Goal: Check status: Check status

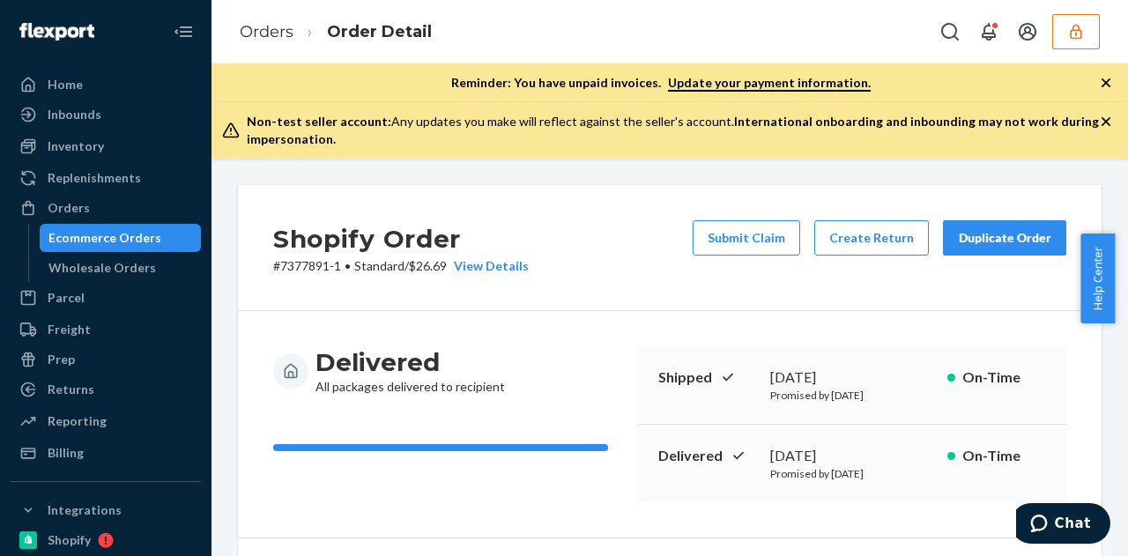
scroll to position [893, 0]
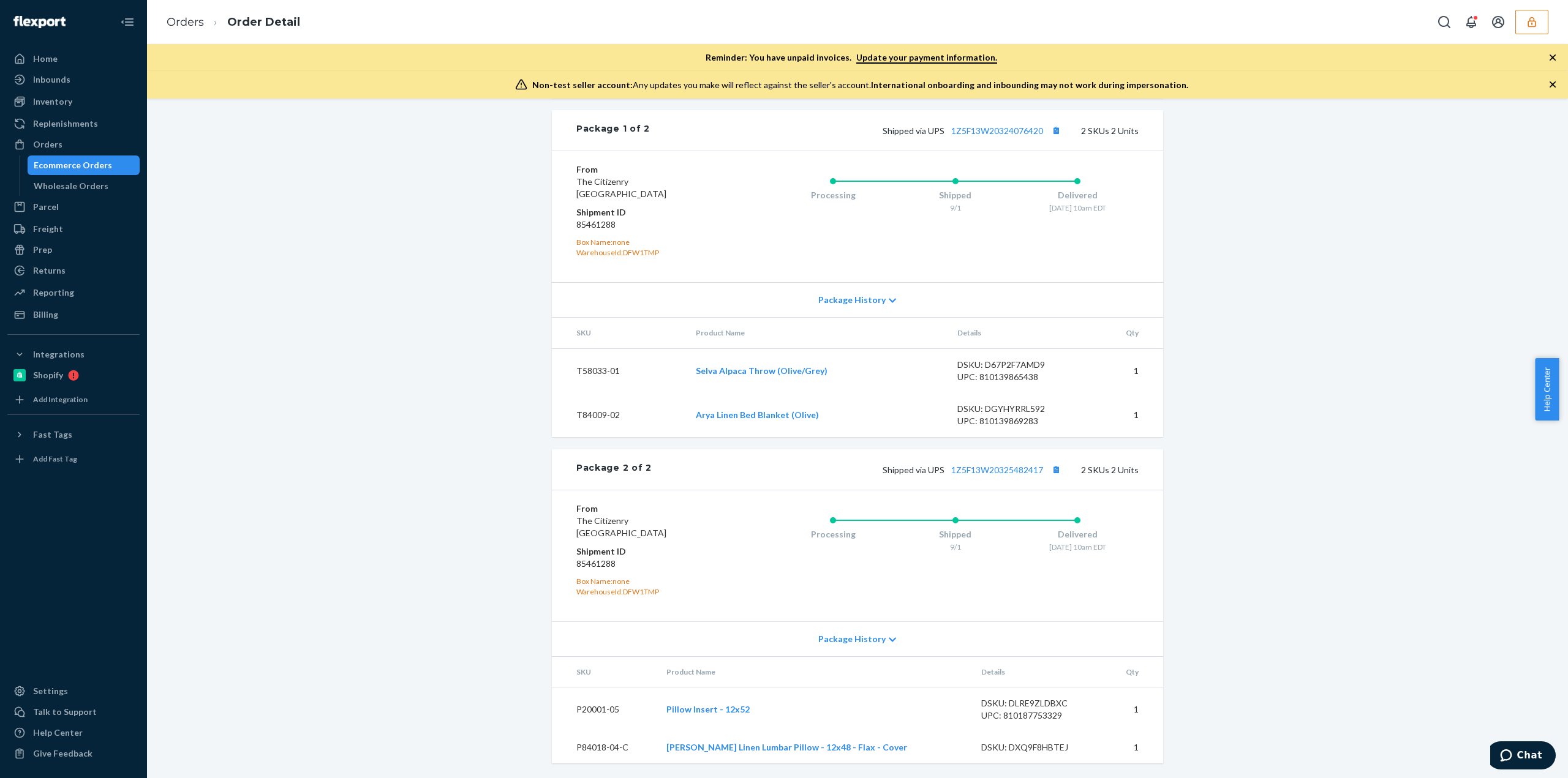
click at [783, 17] on button "button" at bounding box center [1532, 22] width 33 height 24
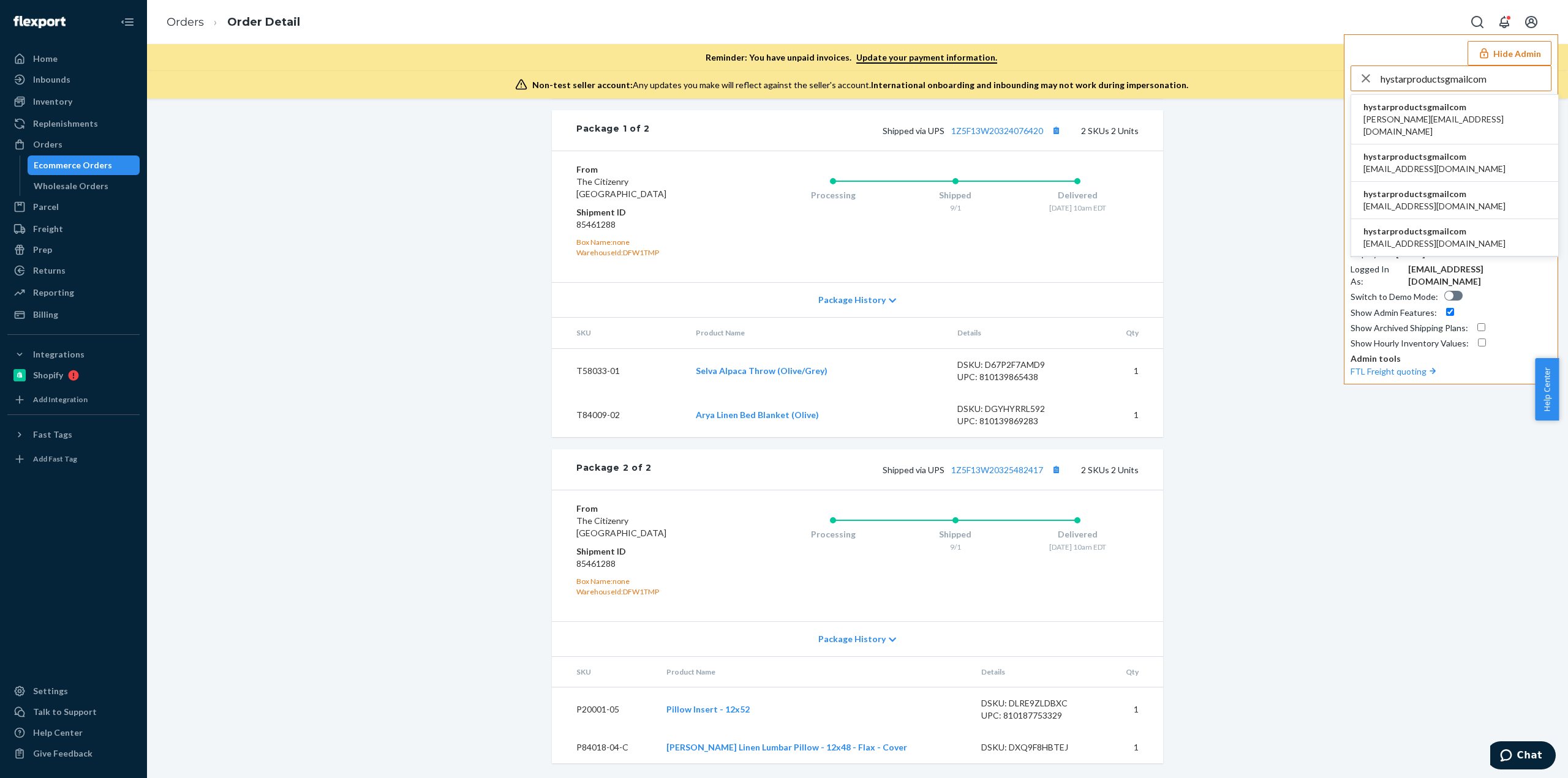
type input "hystarproductsgmailcom"
click at [783, 110] on span "hystarproductsgmailcom" at bounding box center [1454, 107] width 183 height 13
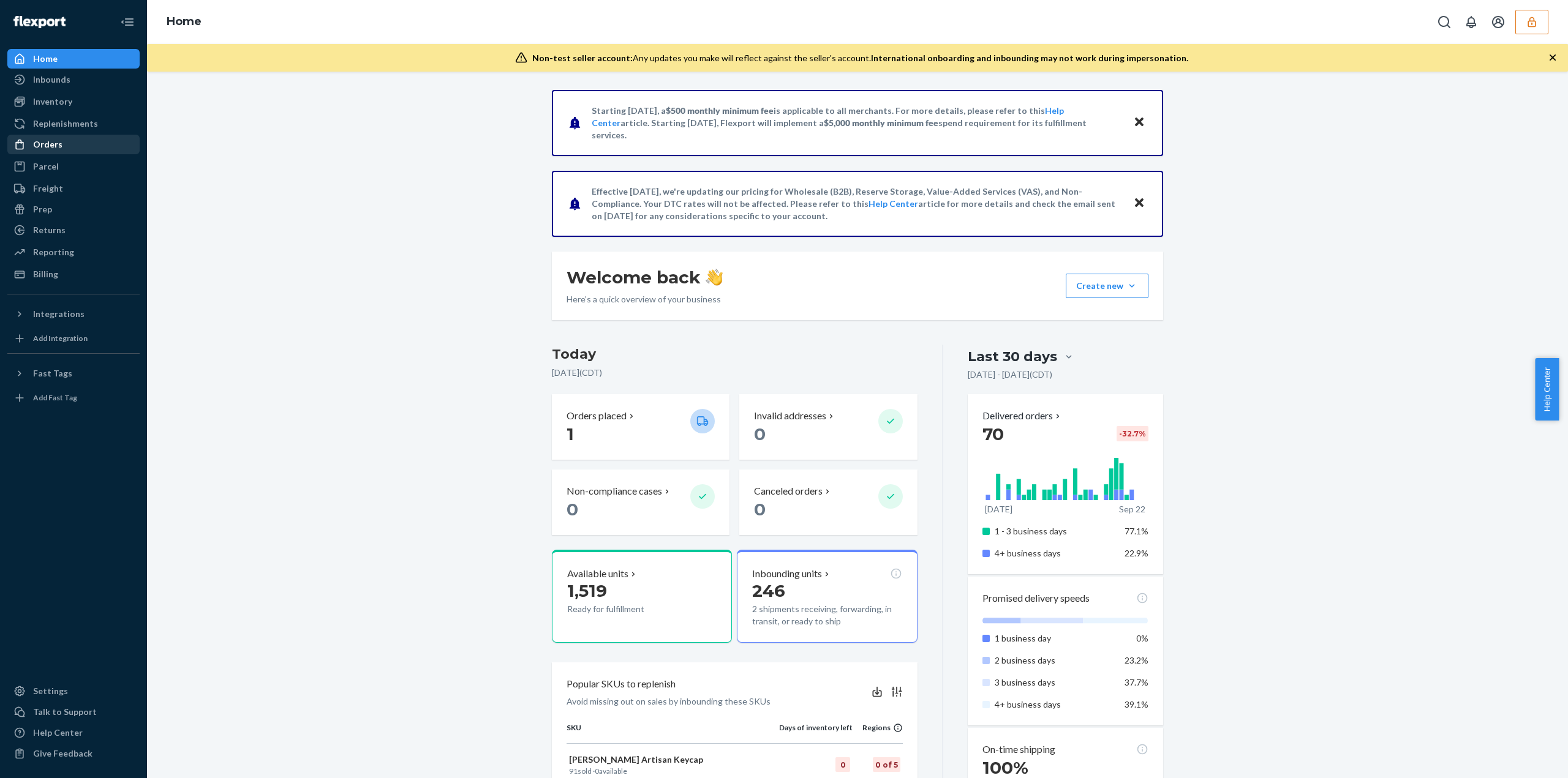
click at [79, 148] on div "Orders" at bounding box center [73, 144] width 130 height 17
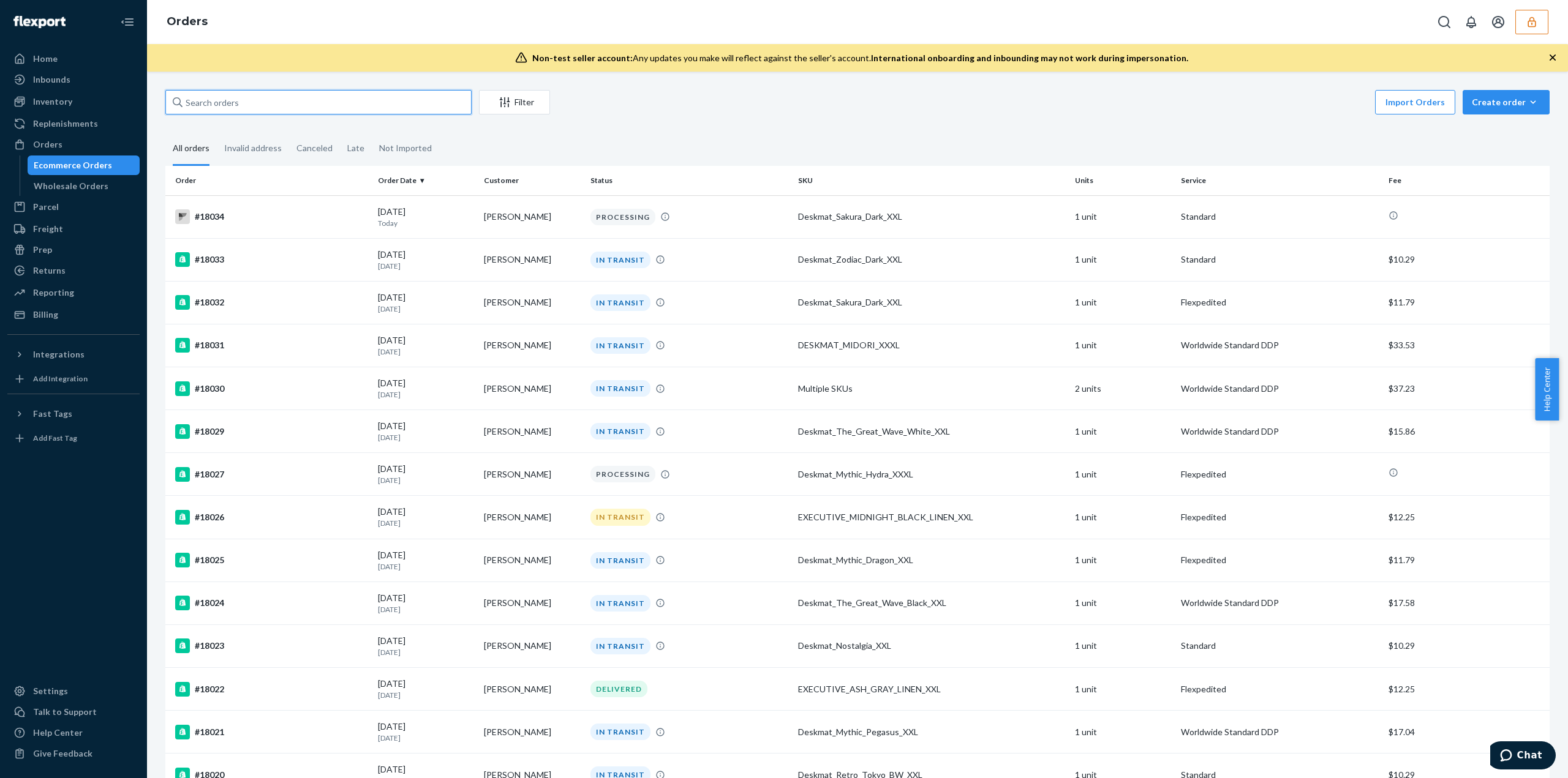
click at [267, 113] on input "text" at bounding box center [318, 102] width 307 height 24
paste input "134522416"
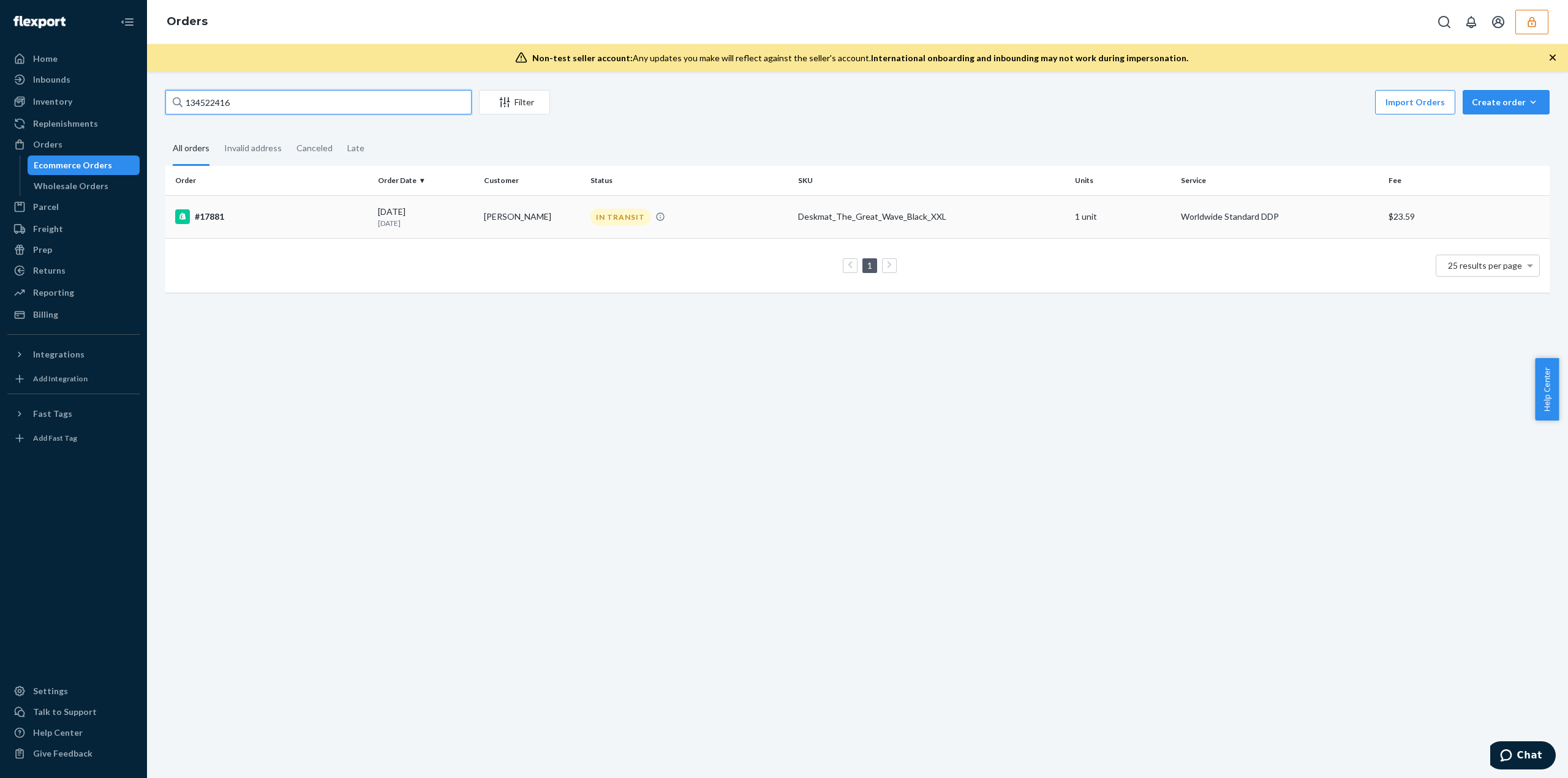
type input "134522416"
click at [590, 225] on td "IN TRANSIT" at bounding box center [689, 217] width 208 height 43
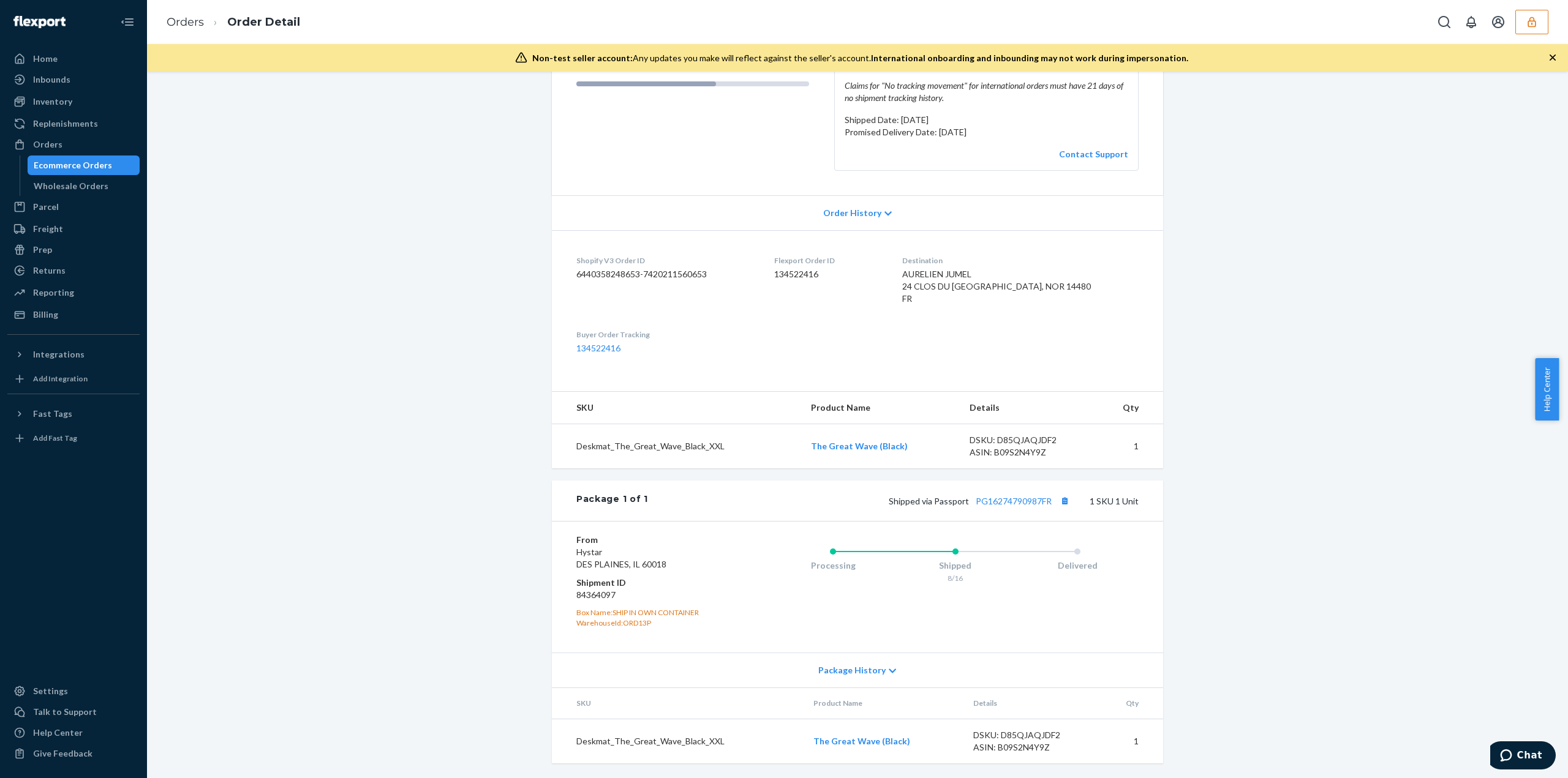
scroll to position [198, 0]
click at [985, 501] on link "PG16274790987FR" at bounding box center [1013, 501] width 76 height 10
drag, startPoint x: 1553, startPoint y: 10, endPoint x: 1528, endPoint y: 19, distance: 26.6
click at [1548, 13] on div "Orders Order Detail" at bounding box center [857, 22] width 1421 height 44
click at [1528, 19] on icon "button" at bounding box center [1532, 22] width 13 height 13
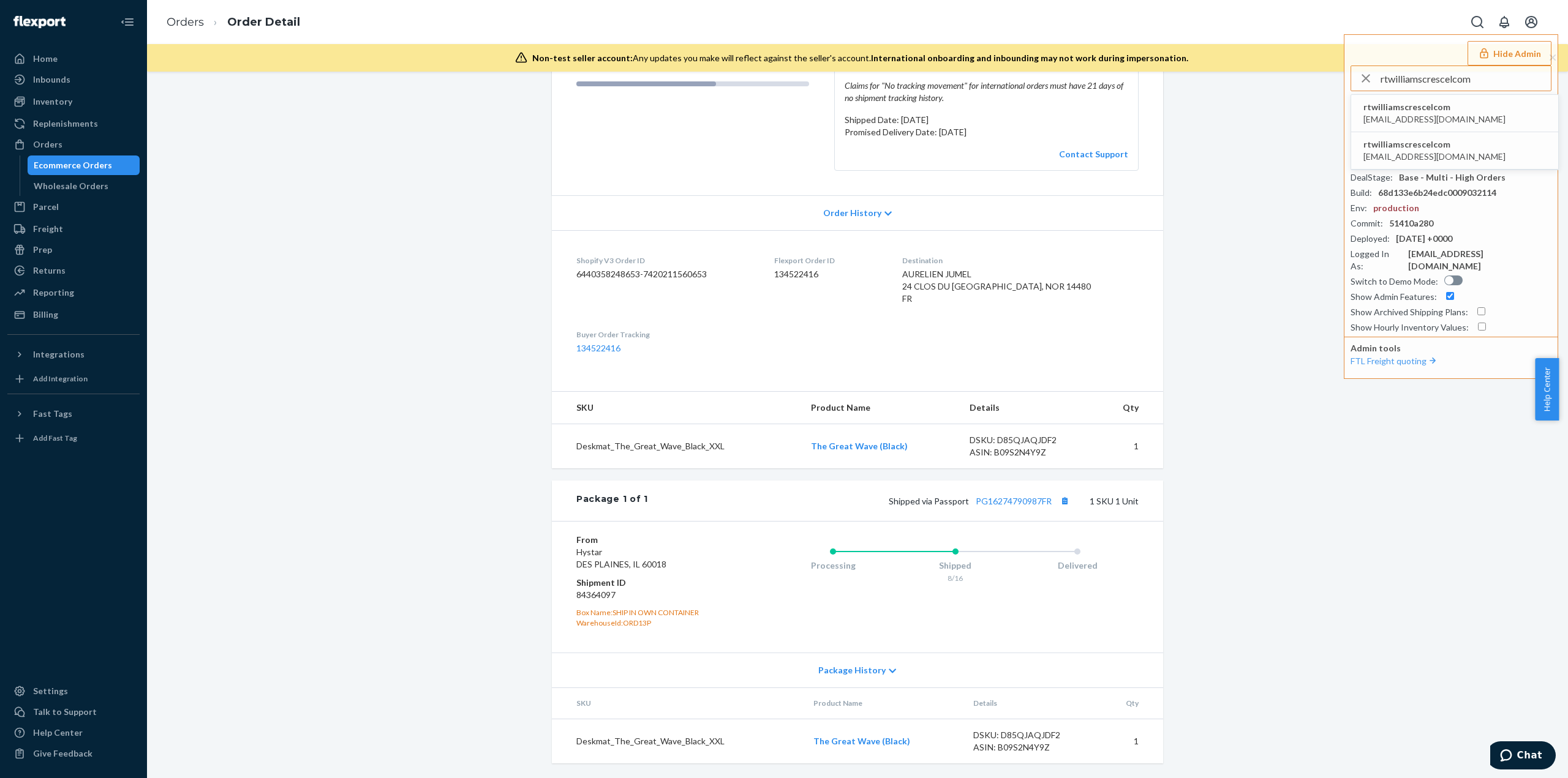
type input "rtwilliamscrescelcom"
click at [1391, 102] on span "rtwilliamscrescelcom" at bounding box center [1434, 107] width 142 height 13
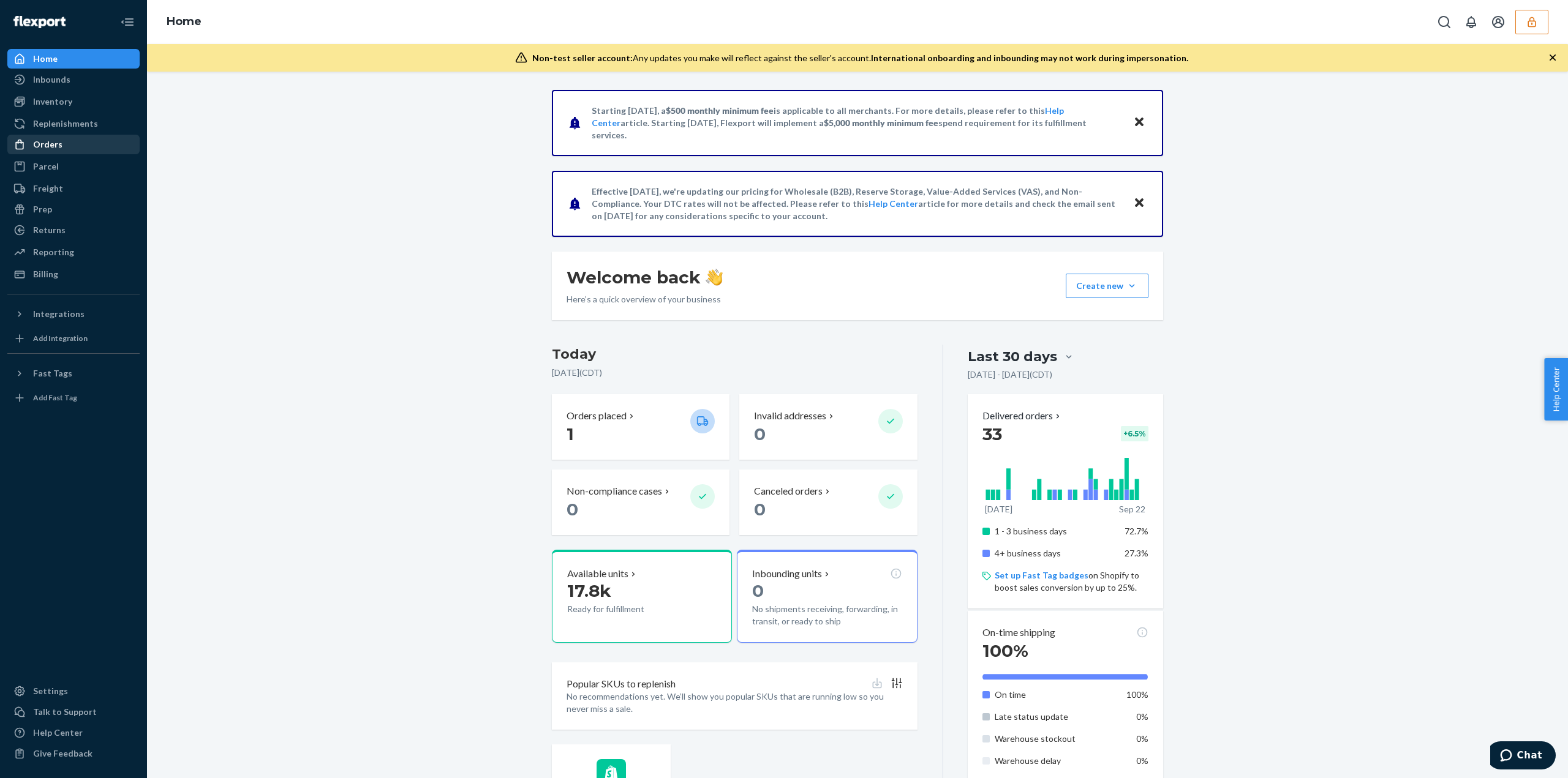
click at [60, 142] on div "Orders" at bounding box center [73, 144] width 130 height 17
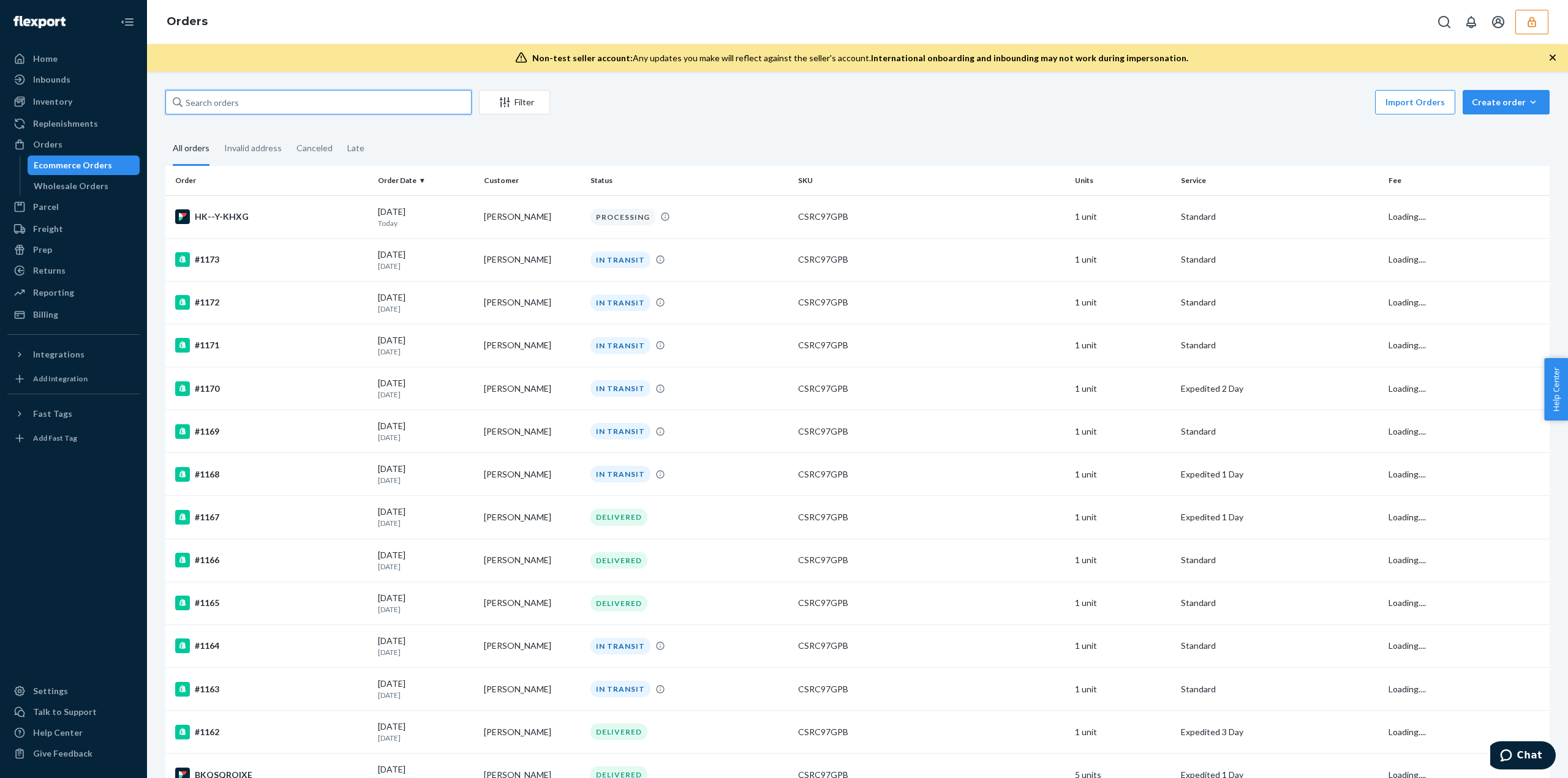
click at [243, 110] on input "text" at bounding box center [318, 102] width 307 height 24
paste input "136352877"
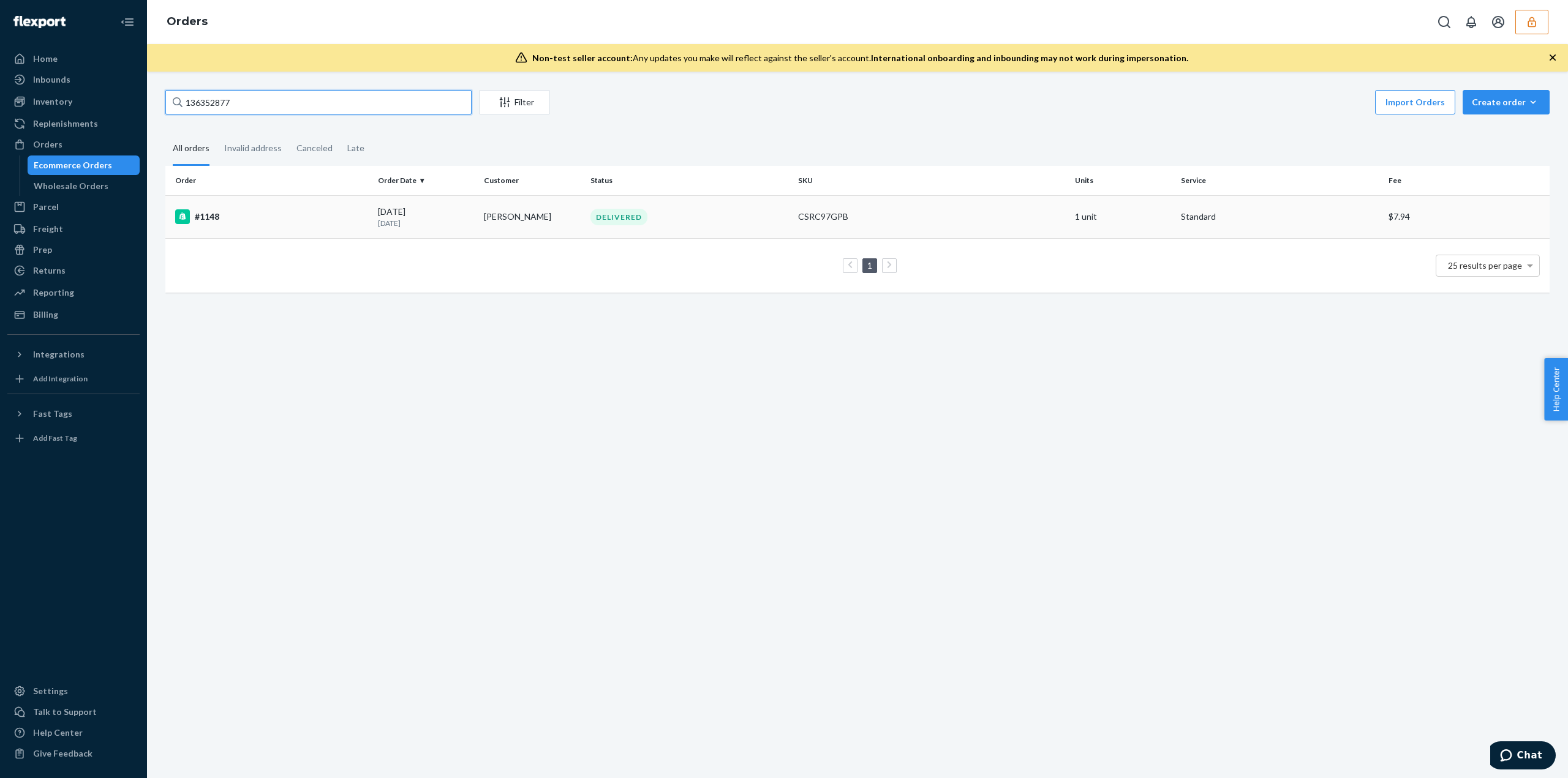
type input "136352877"
click at [539, 205] on td "[PERSON_NAME]" at bounding box center [532, 217] width 106 height 43
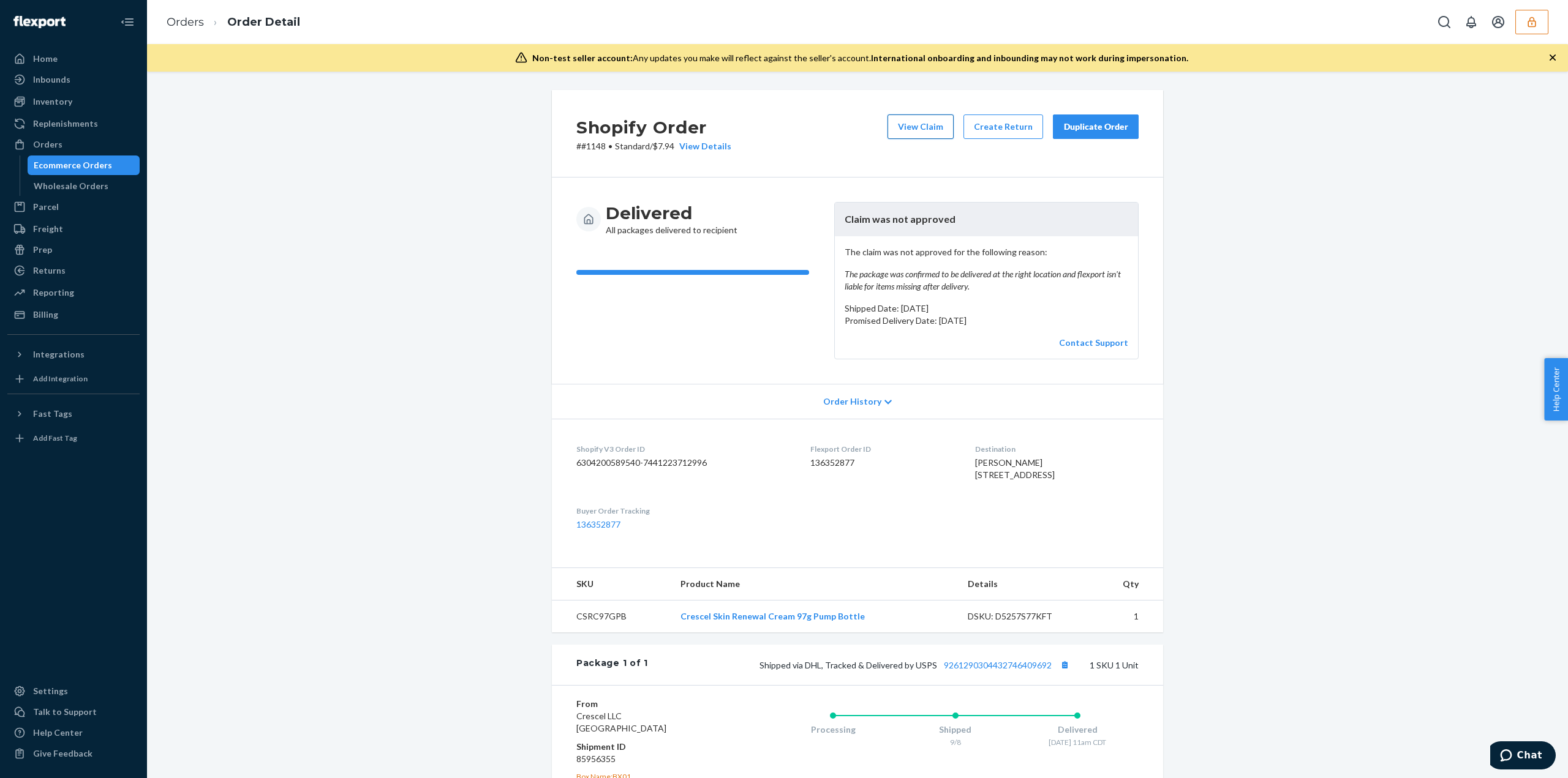
click at [922, 125] on button "View Claim" at bounding box center [920, 126] width 66 height 24
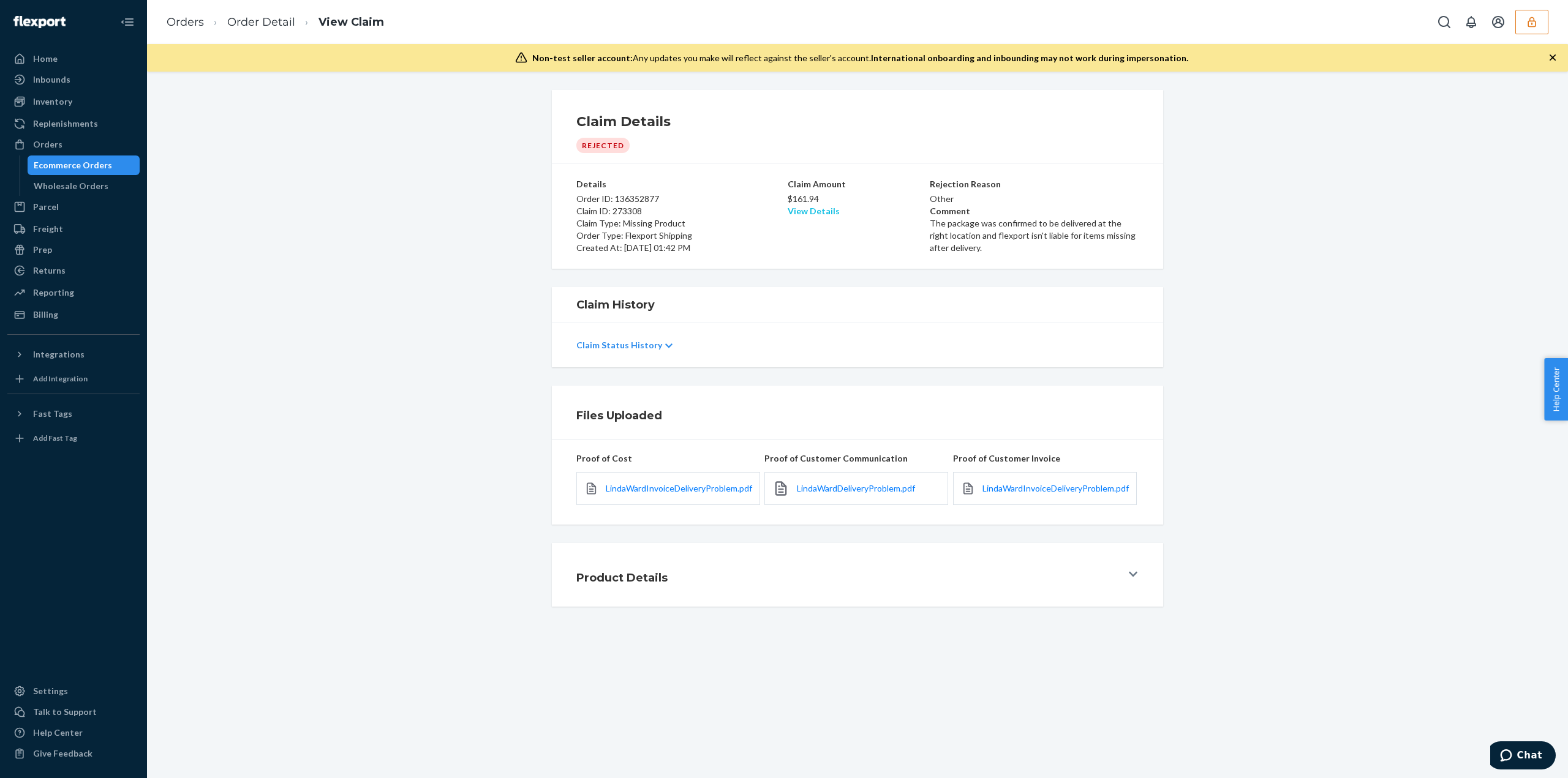
click at [801, 210] on link "View Details" at bounding box center [813, 210] width 52 height 10
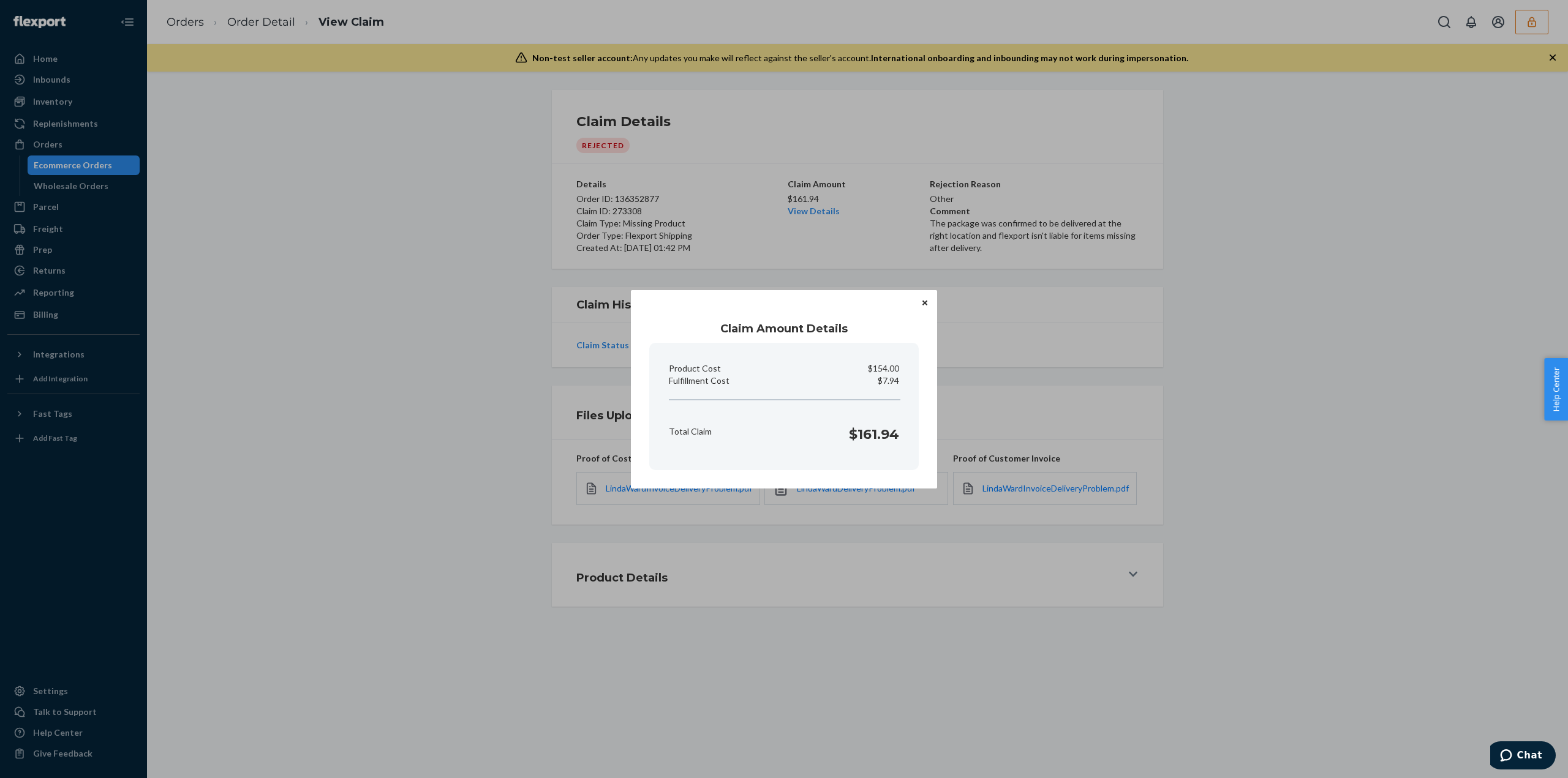
click at [920, 302] on button "Close" at bounding box center [925, 302] width 13 height 13
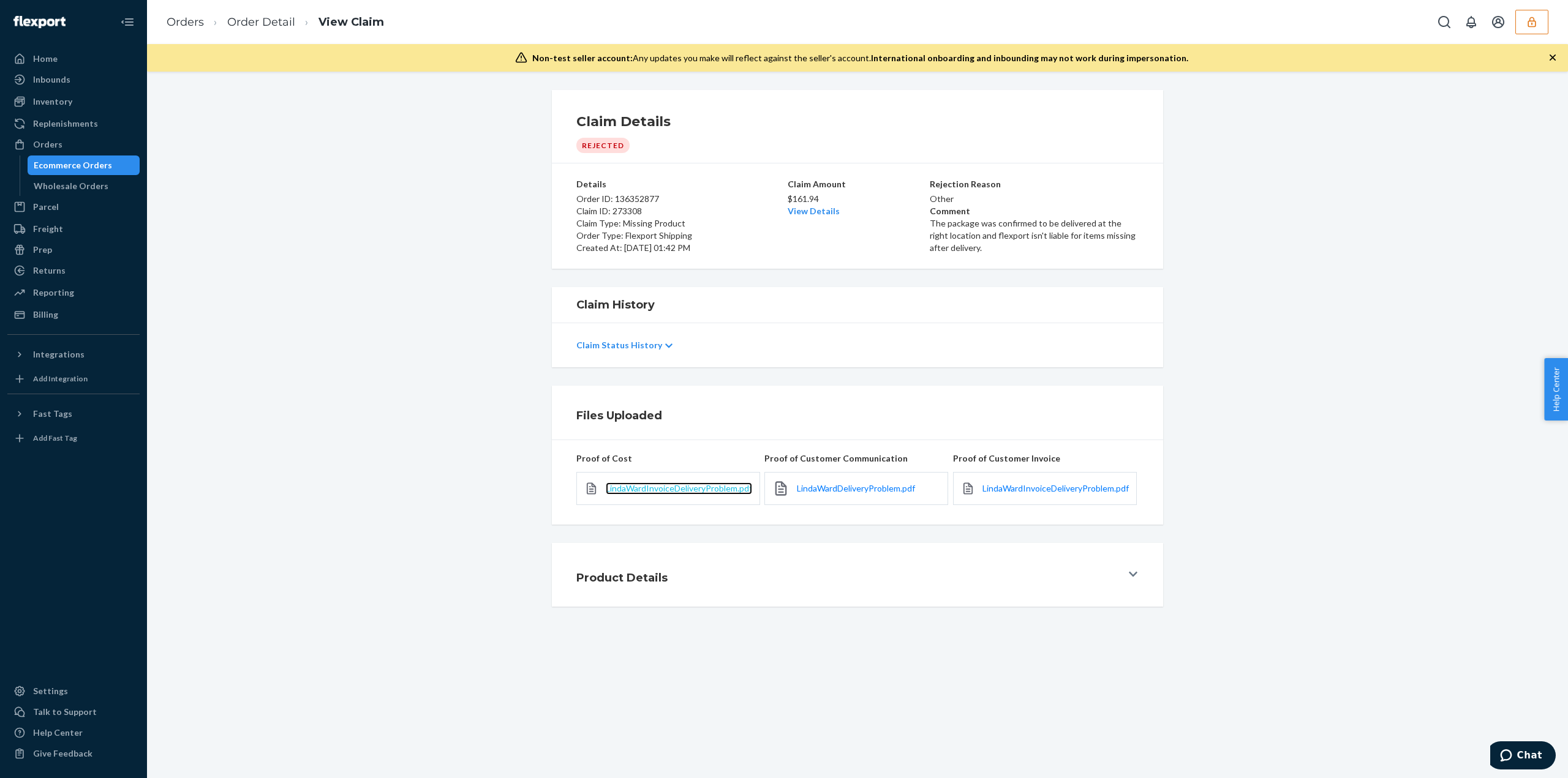
click at [707, 486] on span "LindaWardInvoiceDeliveryProblem.pdf" at bounding box center [678, 488] width 147 height 10
click at [842, 483] on span "LindaWardDeliveryProblem.pdf" at bounding box center [856, 488] width 118 height 10
click at [1040, 501] on div "LindaWardInvoiceDeliveryProblem.pdf" at bounding box center [1045, 488] width 183 height 33
click at [1039, 489] on span "LindaWardInvoiceDeliveryProblem.pdf" at bounding box center [1055, 488] width 147 height 10
click at [188, 15] on link "Orders" at bounding box center [186, 22] width 38 height 13
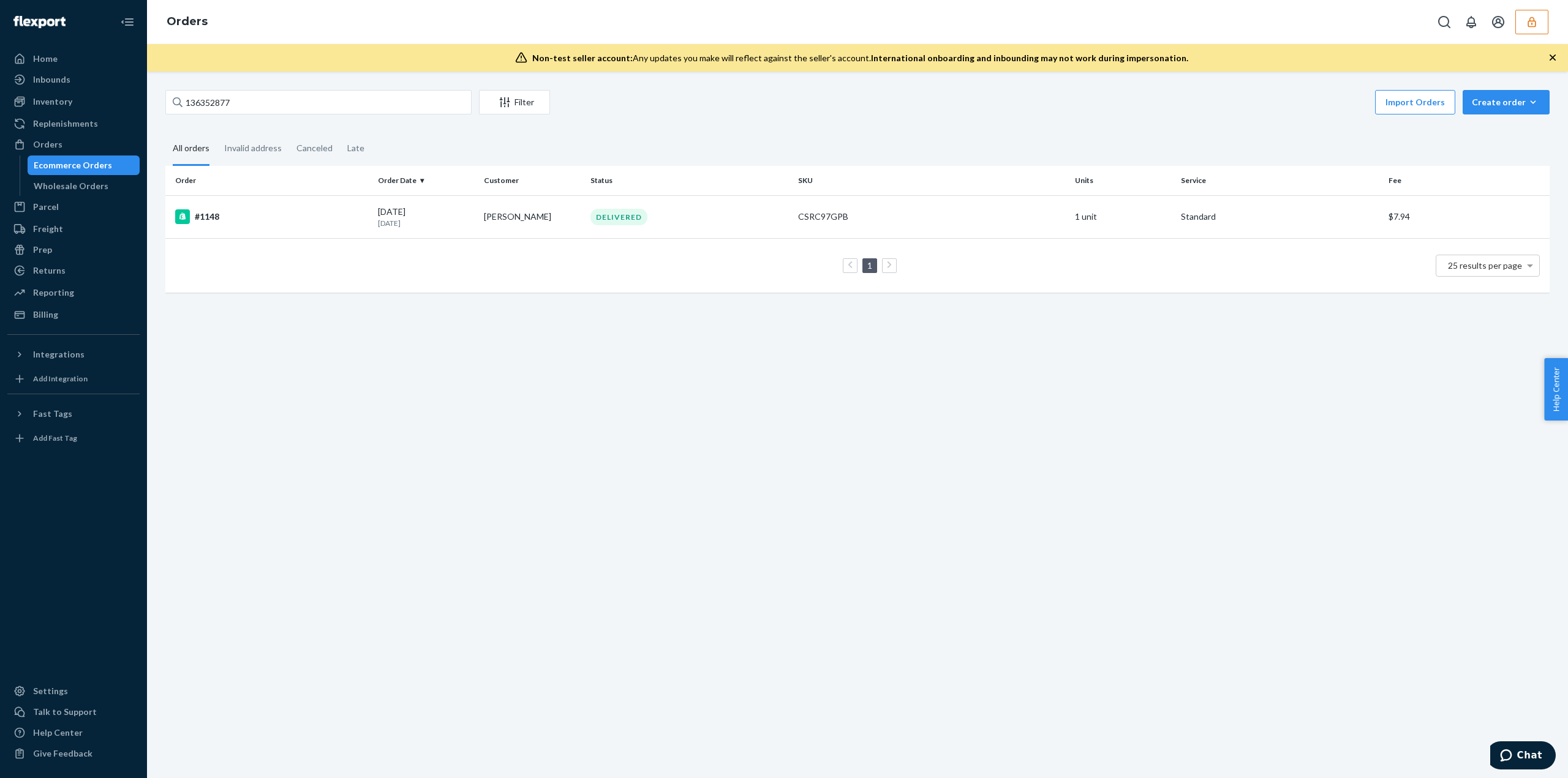
click at [1524, 13] on button "button" at bounding box center [1532, 22] width 33 height 24
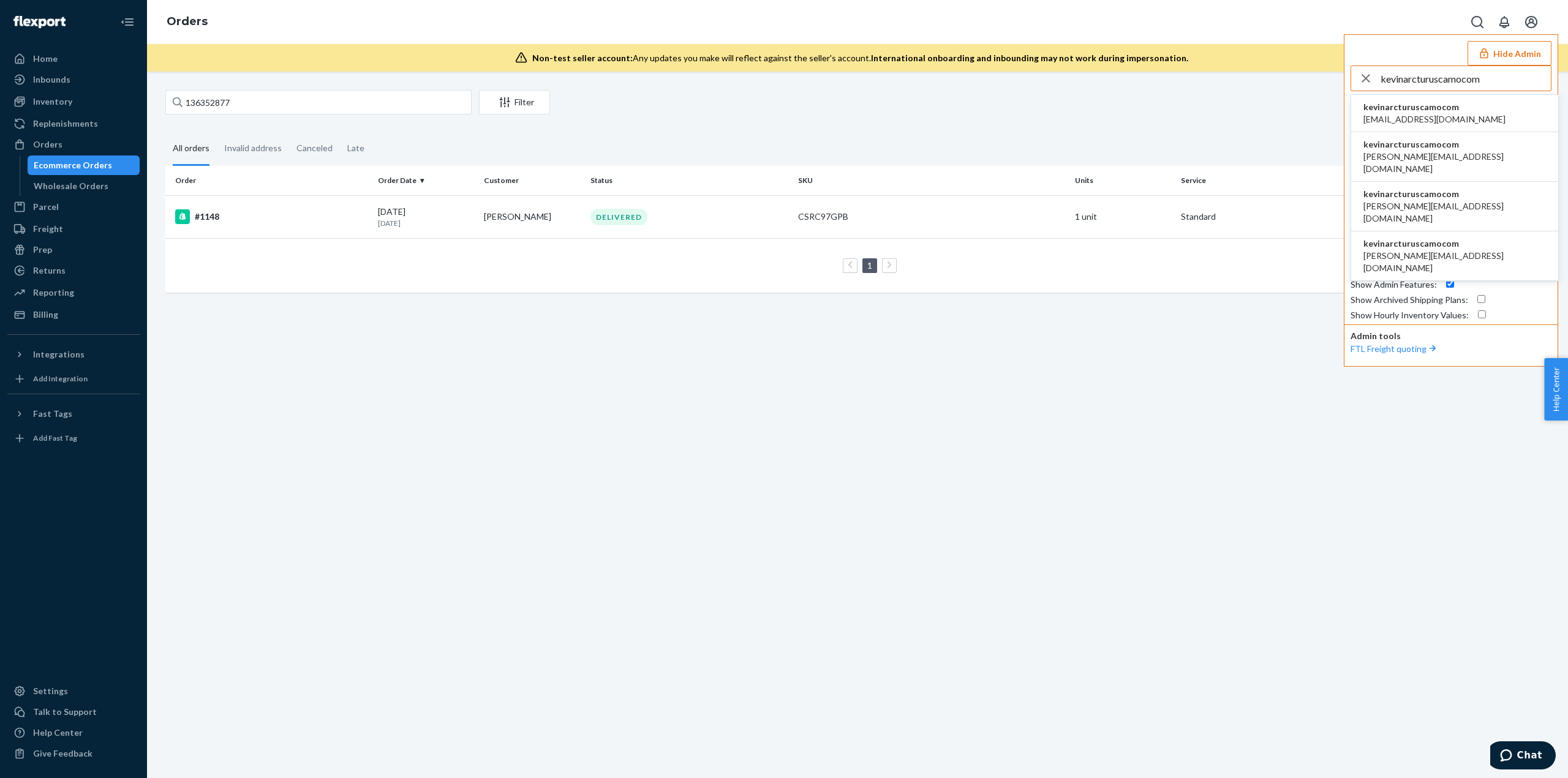
type input "kevinarcturuscamocom"
click at [1388, 108] on span "kevinarcturuscamocom" at bounding box center [1434, 107] width 142 height 13
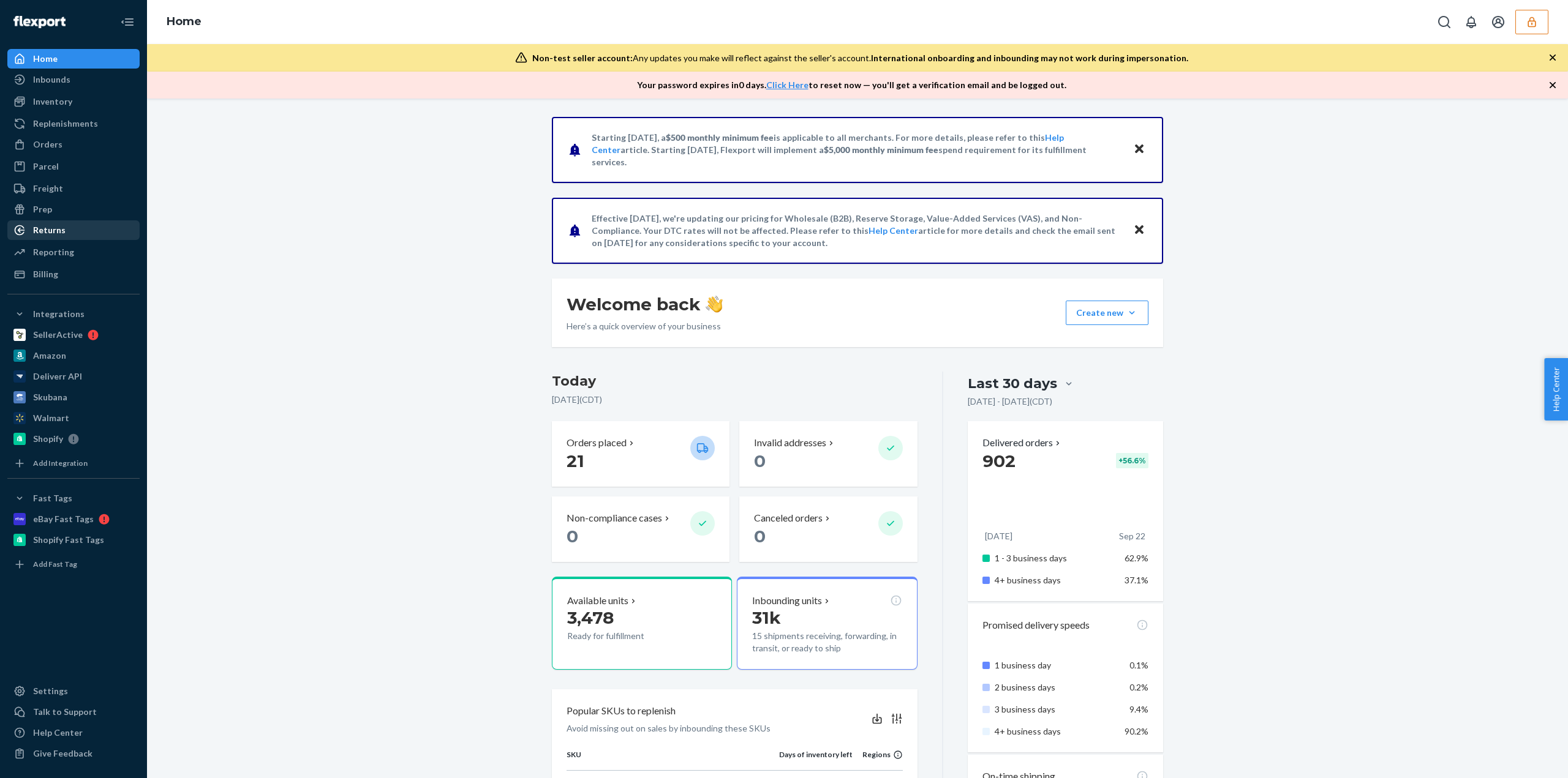
click at [69, 234] on div "Returns" at bounding box center [73, 230] width 130 height 17
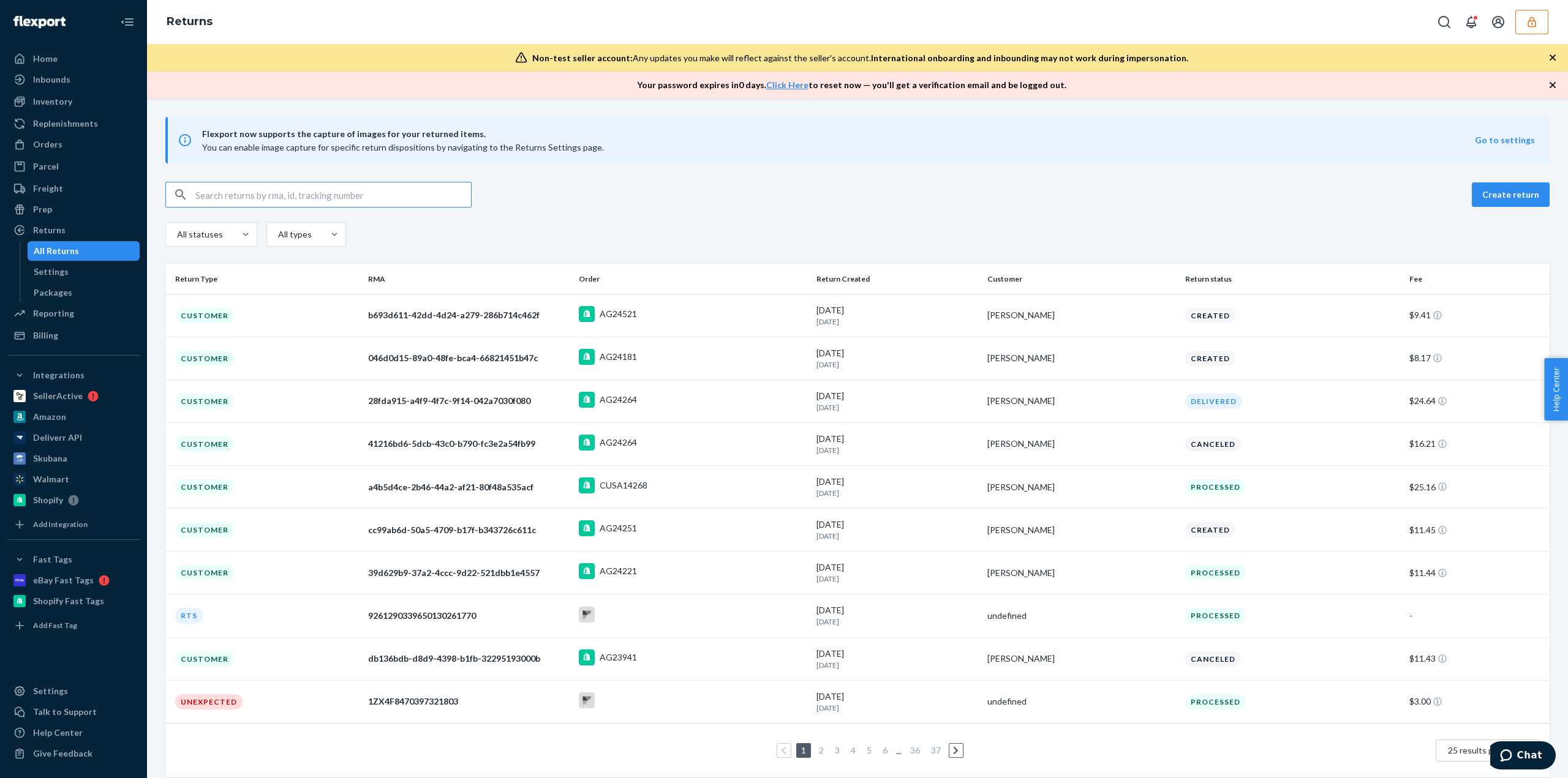
click at [291, 190] on input "text" at bounding box center [333, 194] width 275 height 24
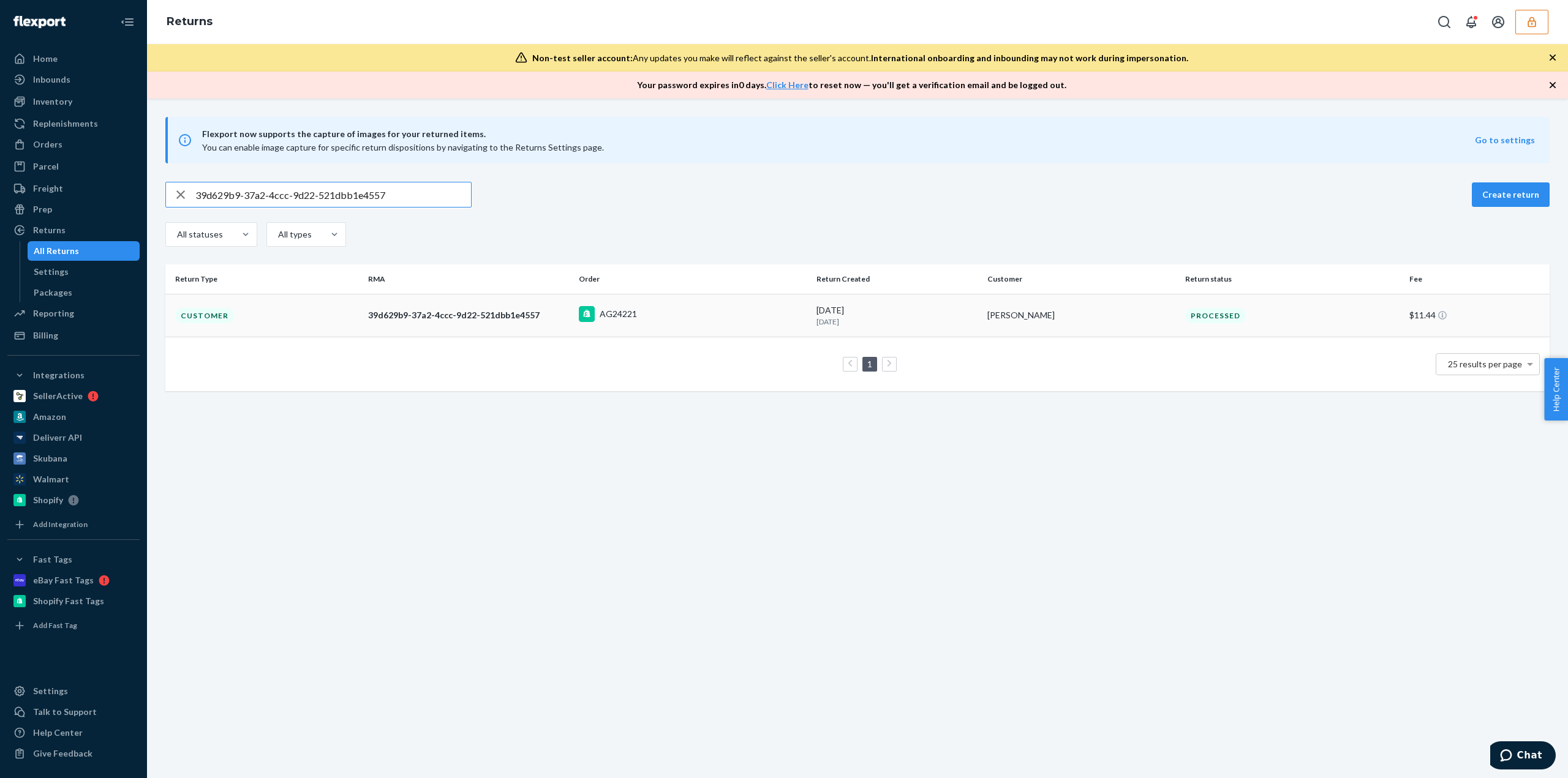
type input "39d629b9-37a2-4ccc-9d22-521dbb1e4557"
click at [664, 303] on td "AG24221" at bounding box center [692, 315] width 237 height 43
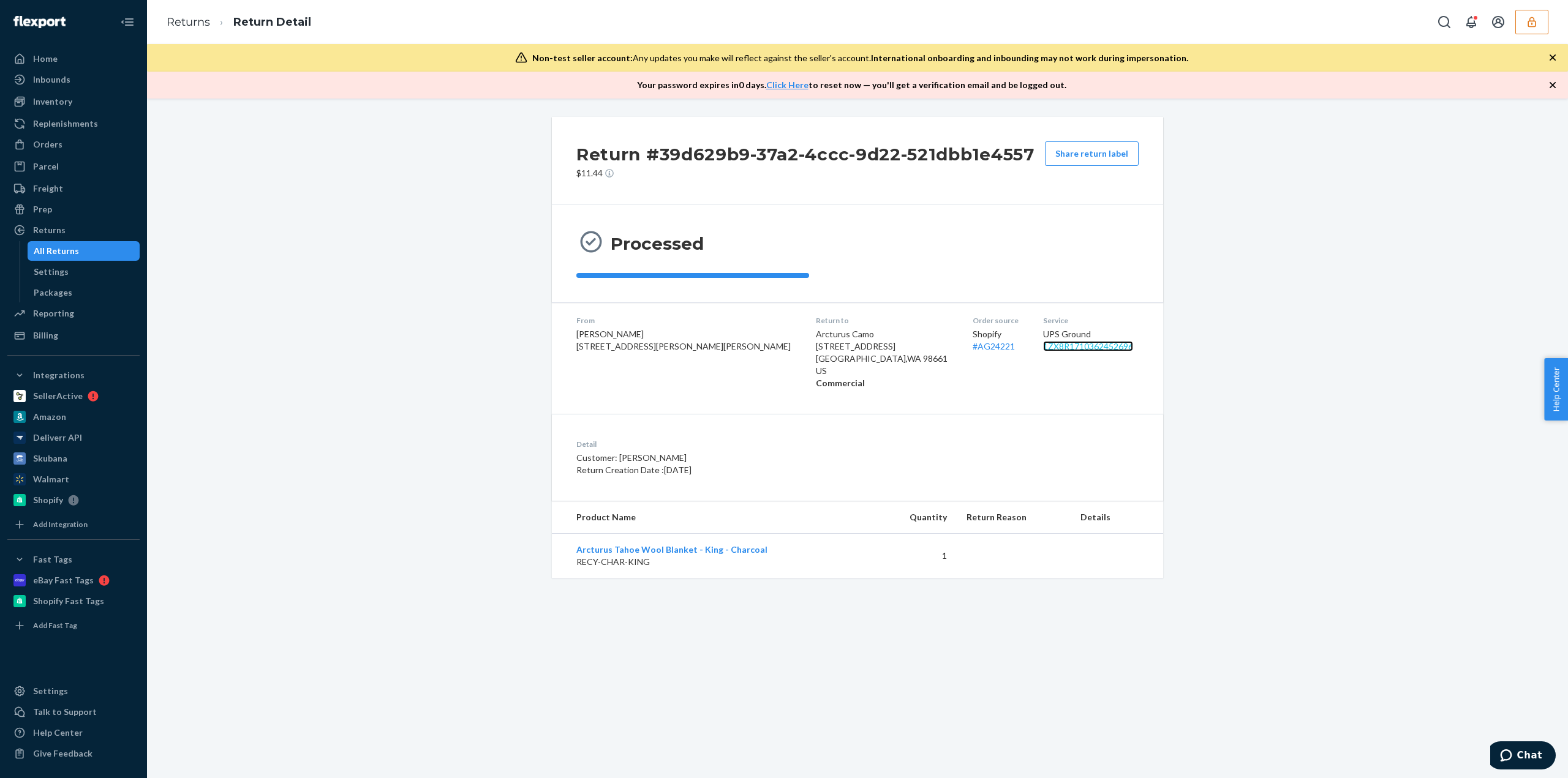
click at [1043, 347] on link "1ZX8R1710362452696" at bounding box center [1088, 346] width 90 height 10
click at [816, 382] on strong "Commercial" at bounding box center [840, 383] width 49 height 10
click at [972, 346] on link "# AG24221" at bounding box center [993, 346] width 42 height 10
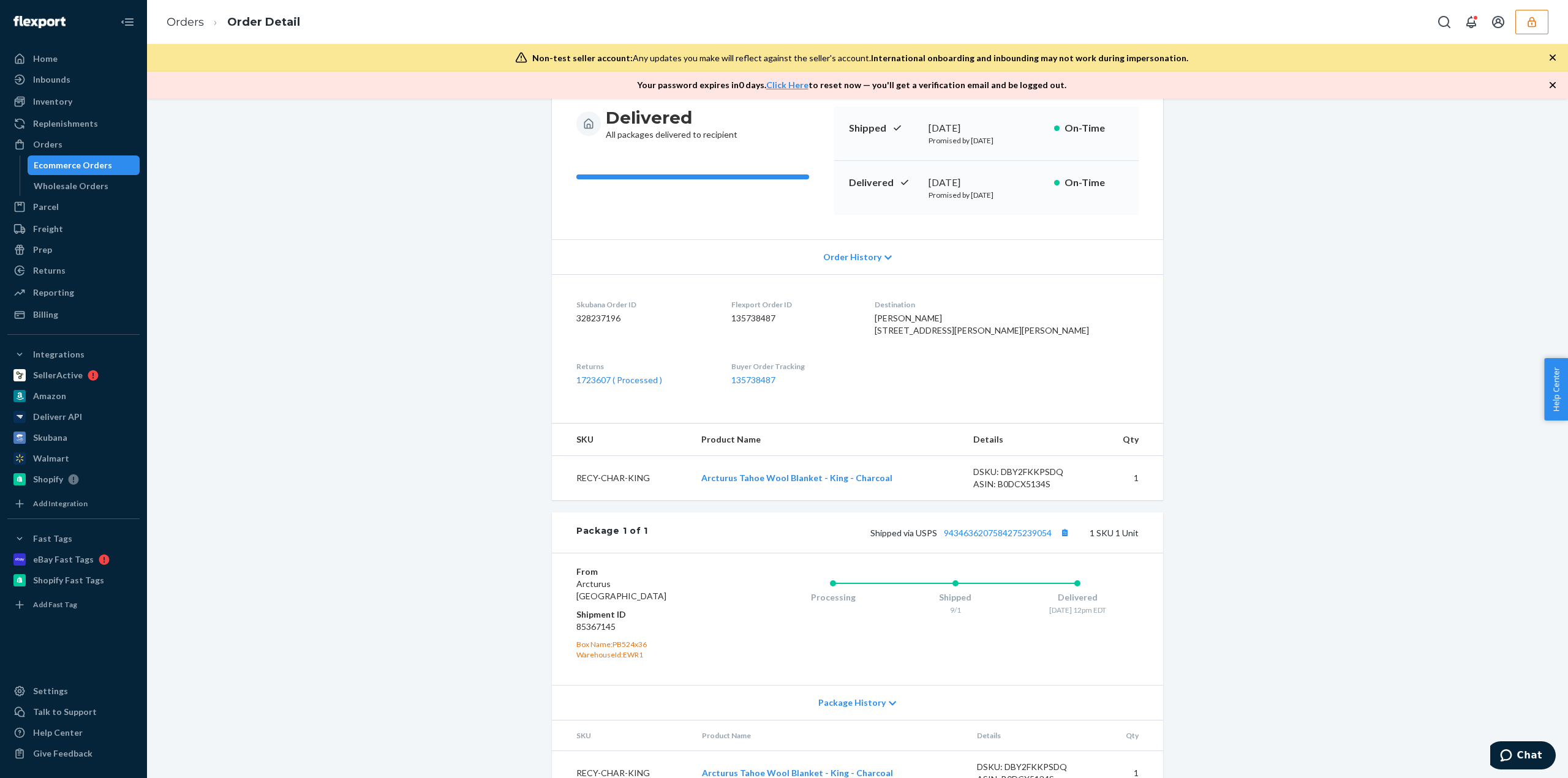
scroll to position [176, 0]
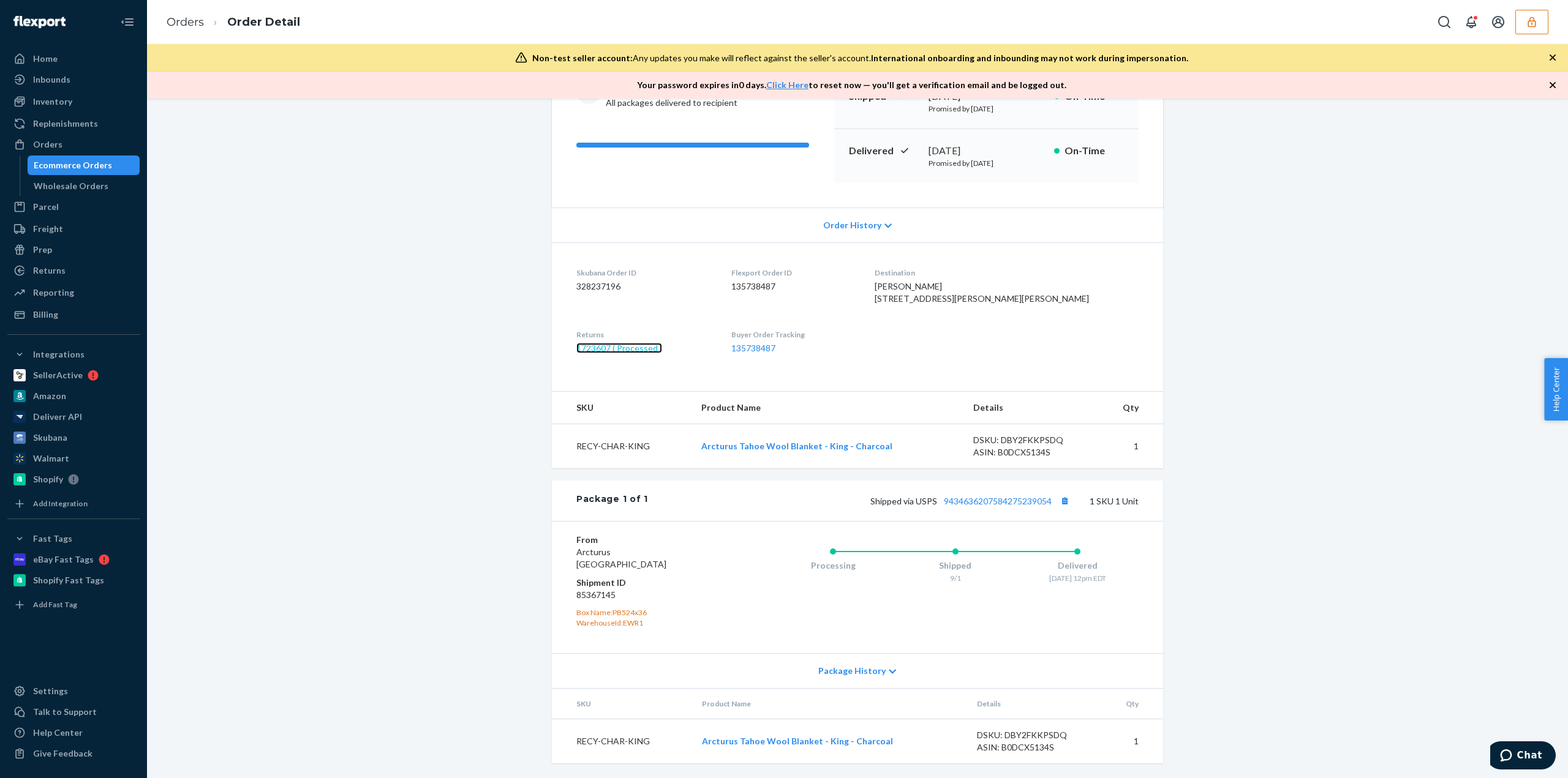
click at [626, 347] on link "1723607 ( Processed )" at bounding box center [619, 347] width 85 height 10
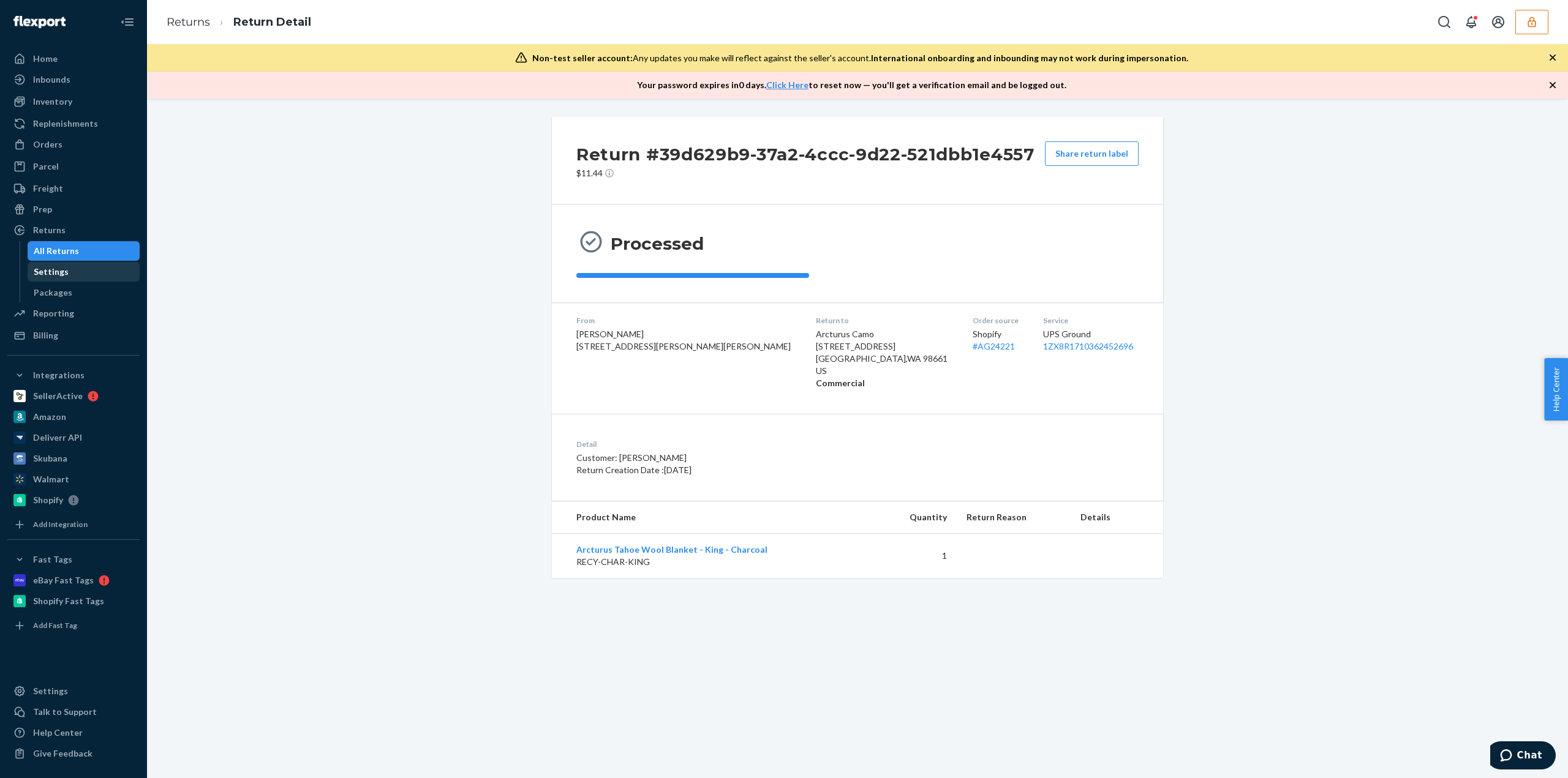
click at [48, 271] on div "Settings" at bounding box center [51, 272] width 35 height 13
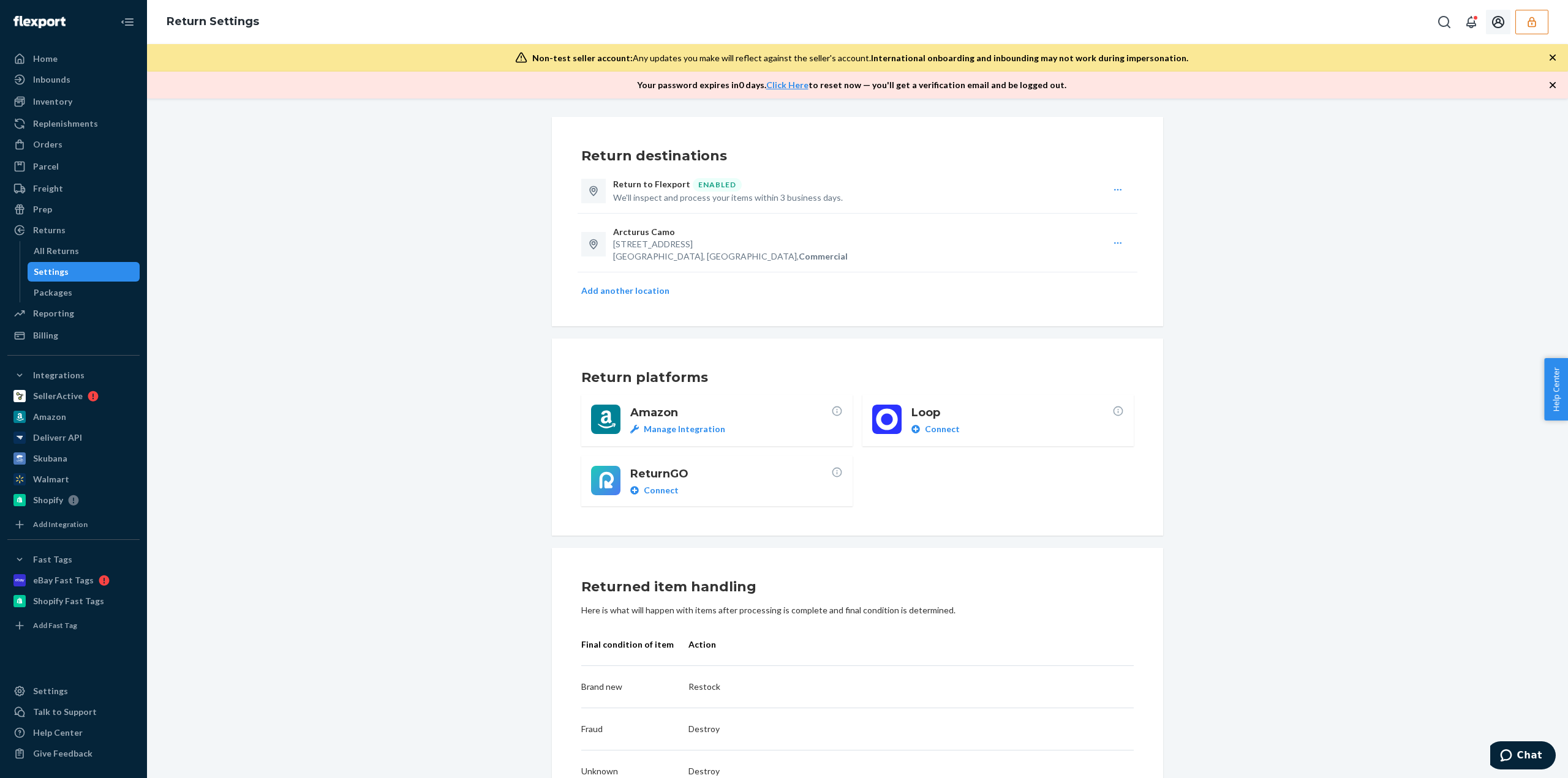
click at [1537, 24] on button "button" at bounding box center [1532, 22] width 33 height 24
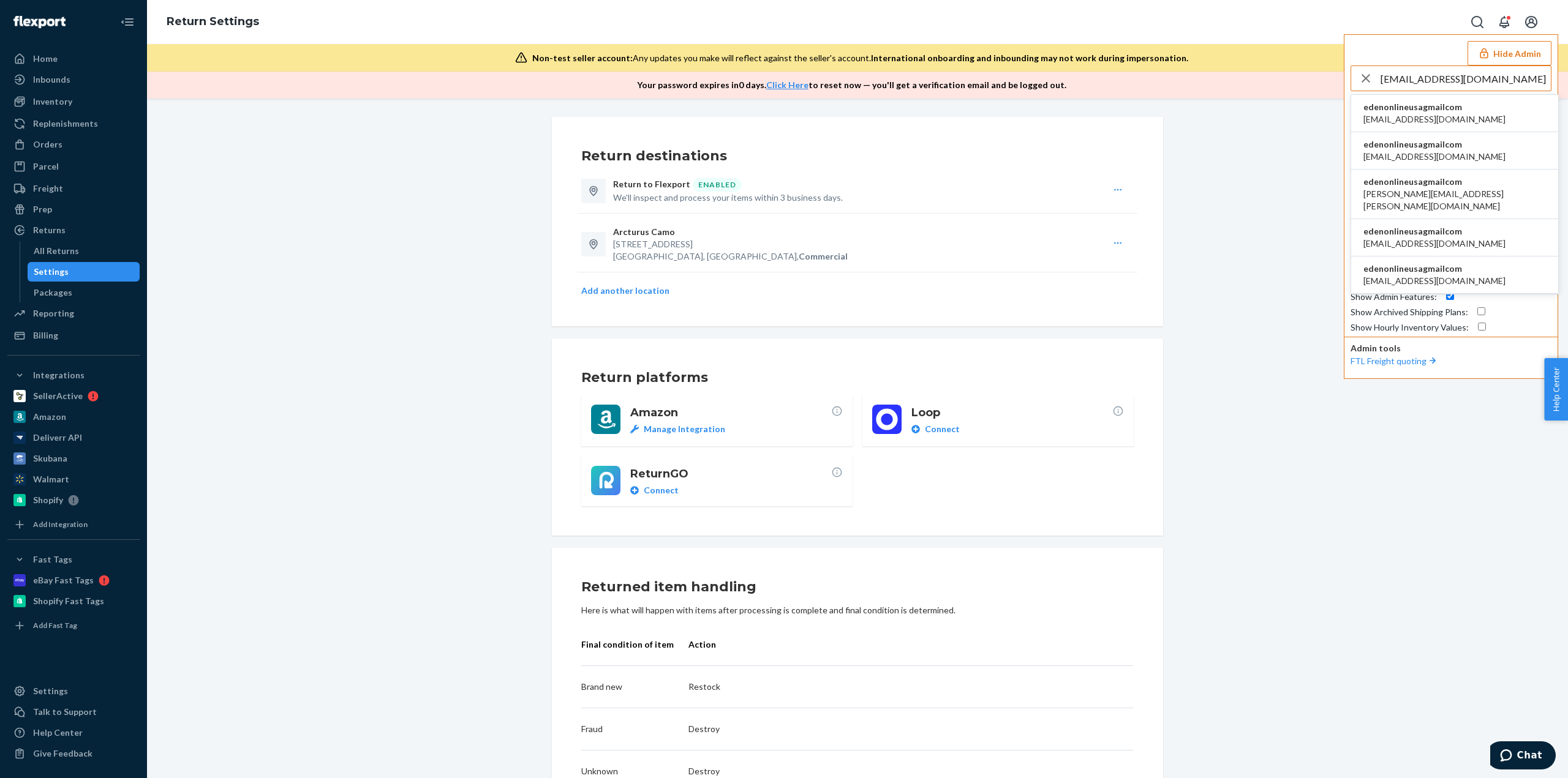
type input "[EMAIL_ADDRESS][DOMAIN_NAME]"
click at [1408, 122] on span "[EMAIL_ADDRESS][DOMAIN_NAME]" at bounding box center [1434, 119] width 142 height 13
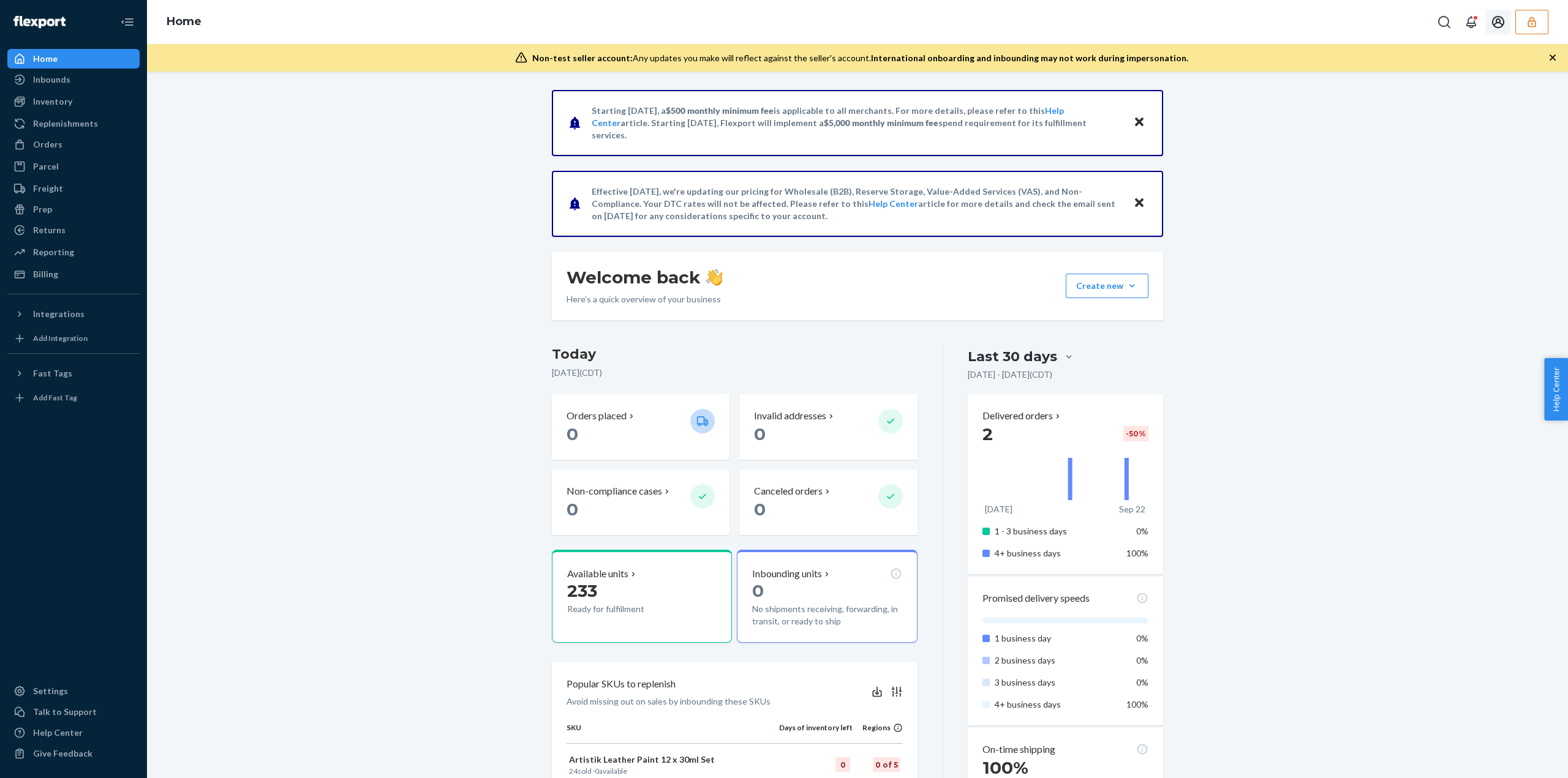
click at [1533, 18] on icon "button" at bounding box center [1530, 22] width 8 height 10
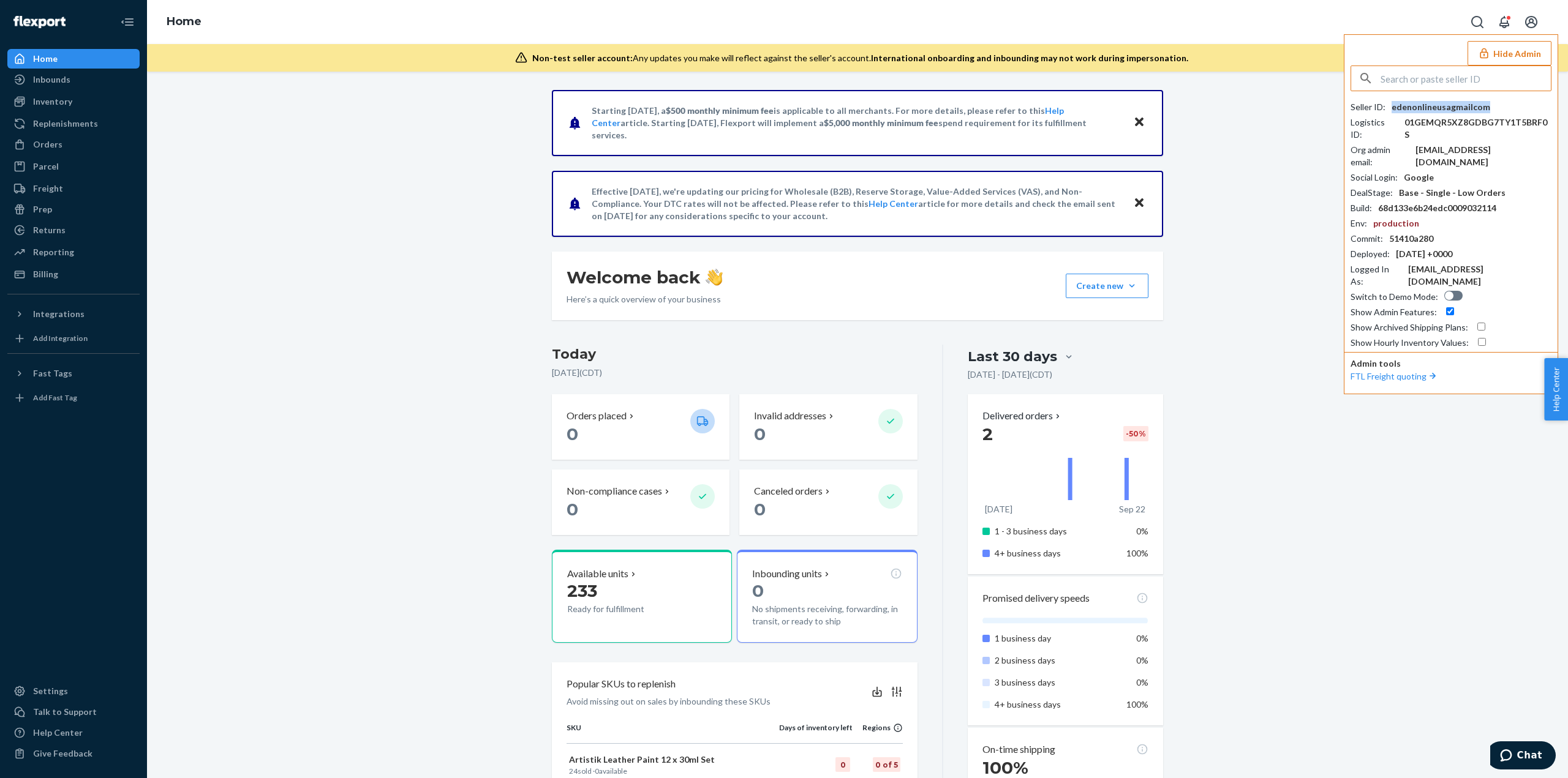
click at [1425, 107] on div "edenonlineusagmailcom" at bounding box center [1441, 107] width 99 height 13
